Goal: Navigation & Orientation: Find specific page/section

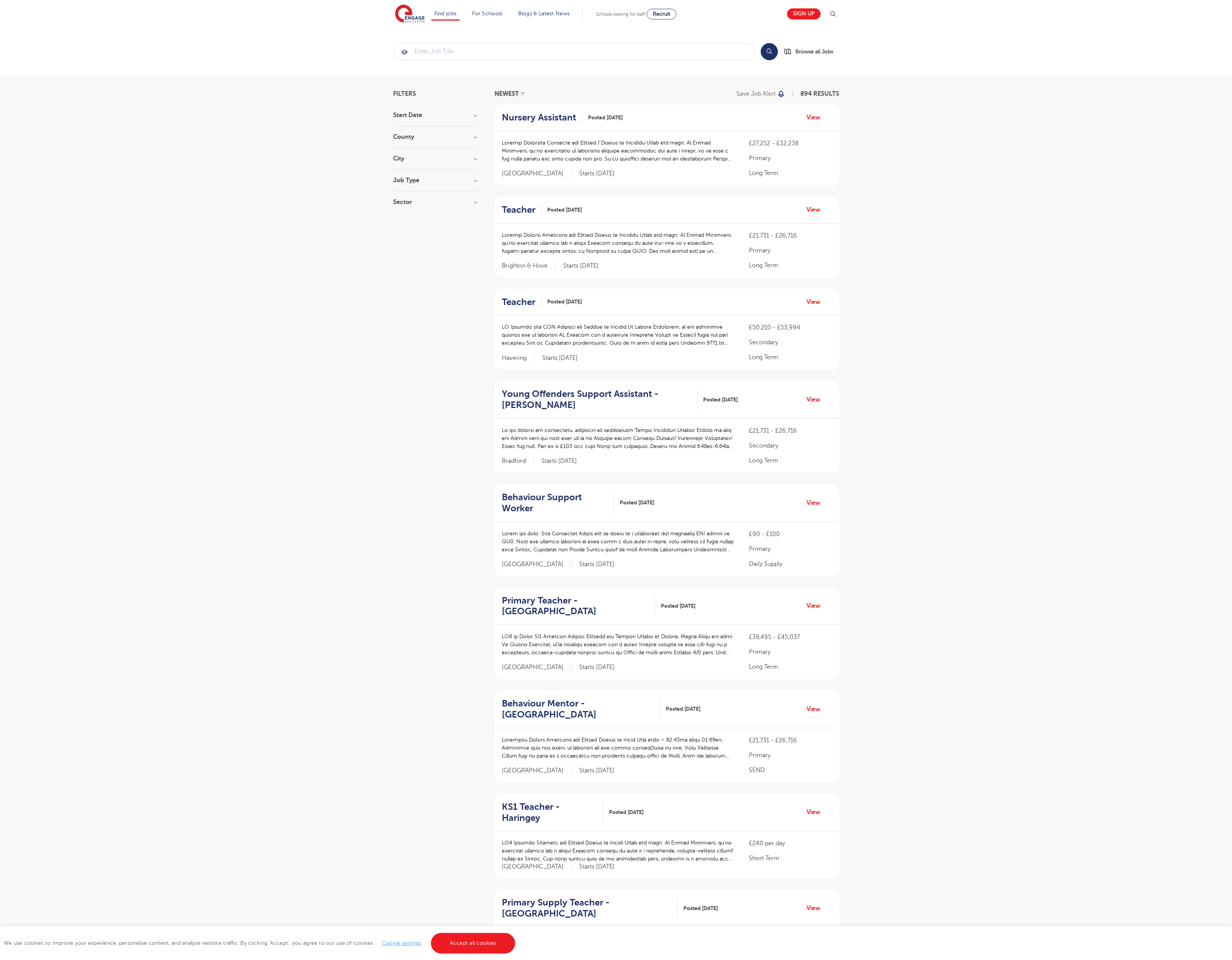
click at [472, 943] on link "Accept all cookies" at bounding box center [473, 943] width 85 height 21
